Goal: Transaction & Acquisition: Book appointment/travel/reservation

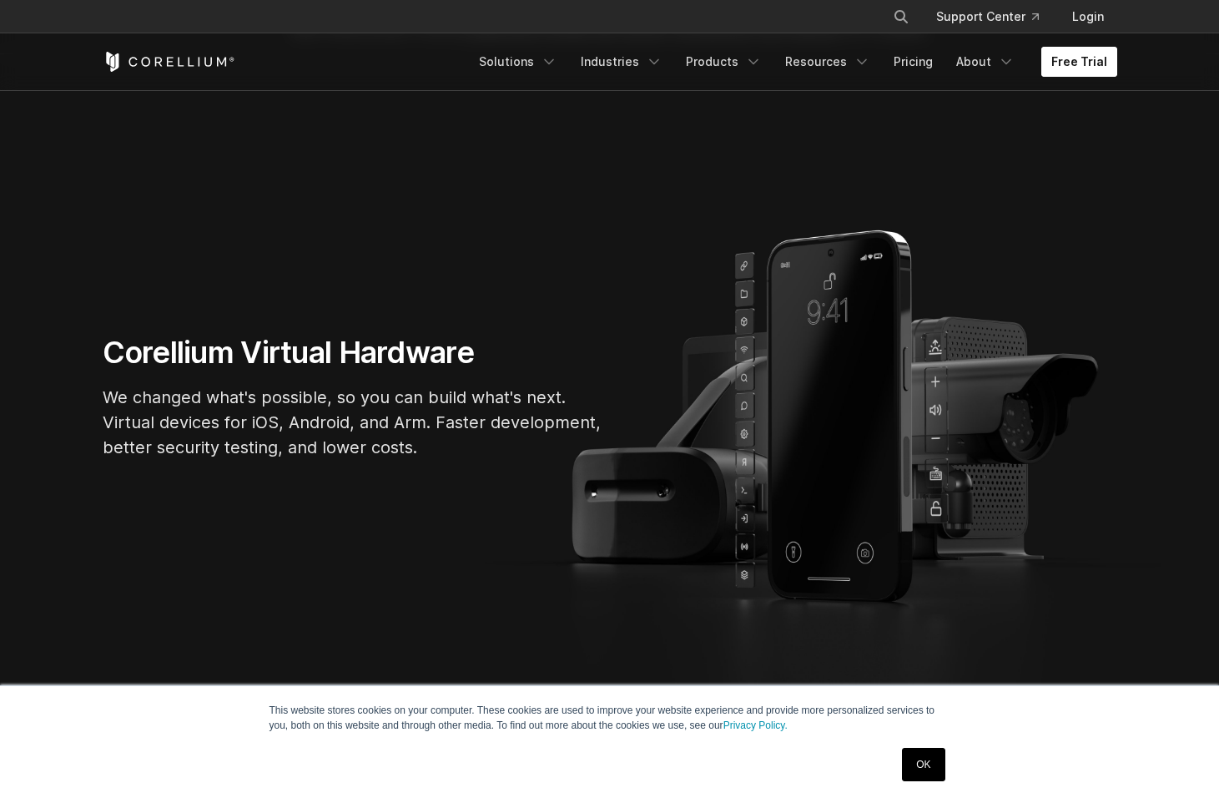
click at [1057, 63] on link "Free Trial" at bounding box center [1079, 62] width 76 height 30
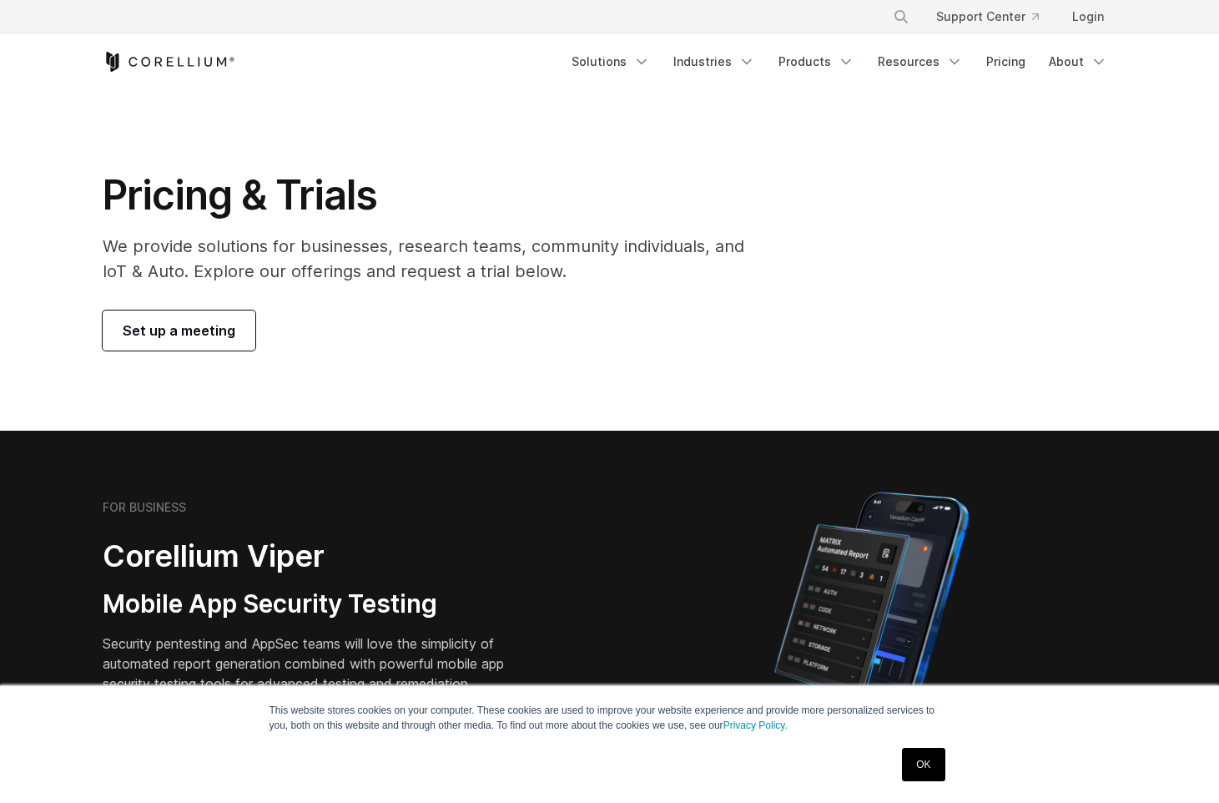
click at [199, 339] on span "Set up a meeting" at bounding box center [179, 330] width 113 height 20
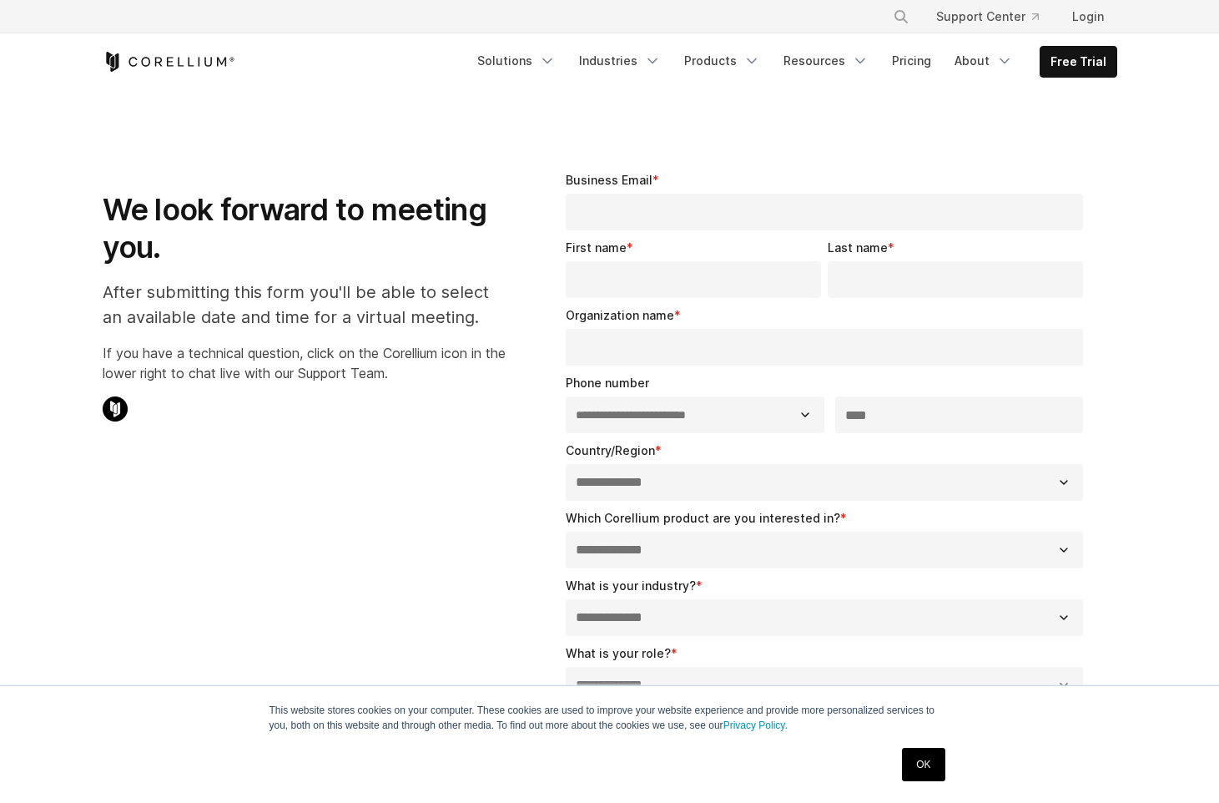
select select "**"
